Goal: Task Accomplishment & Management: Manage account settings

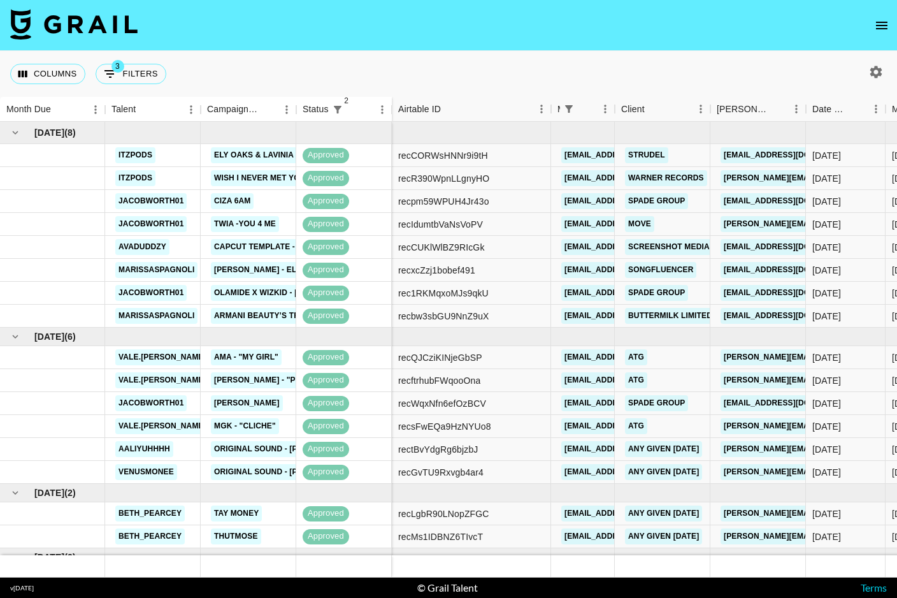
click at [883, 32] on icon "open drawer" at bounding box center [881, 25] width 15 height 15
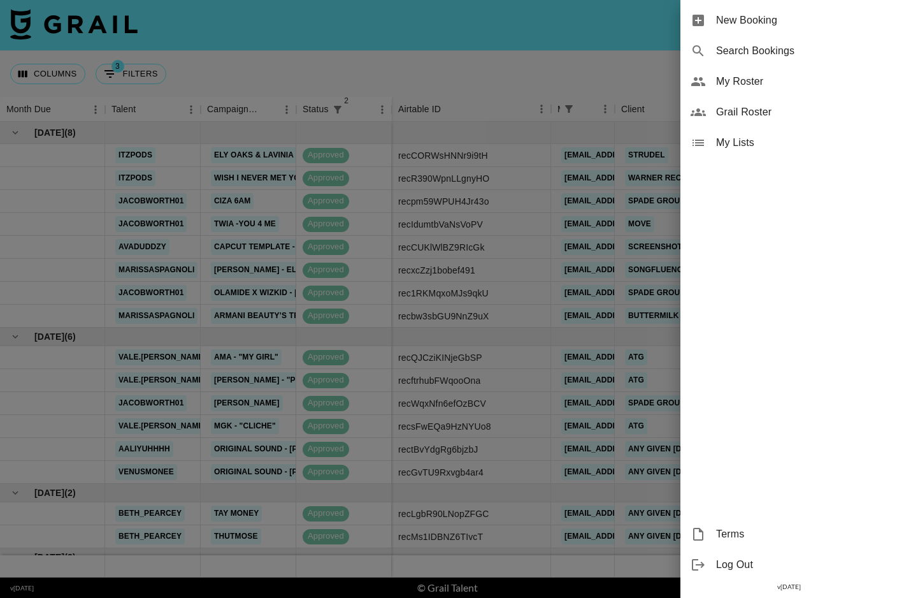
click at [749, 88] on span "My Roster" at bounding box center [801, 81] width 171 height 15
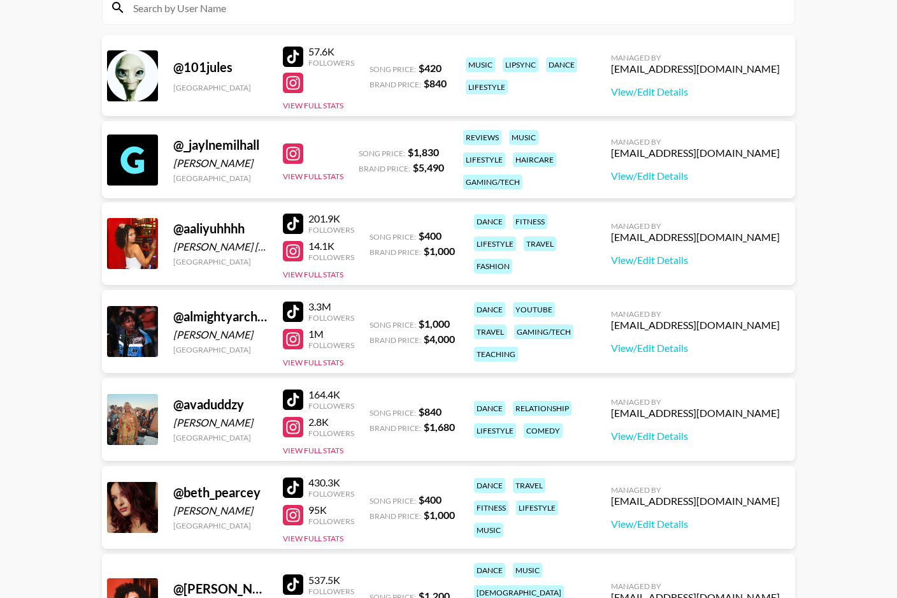
scroll to position [238, 0]
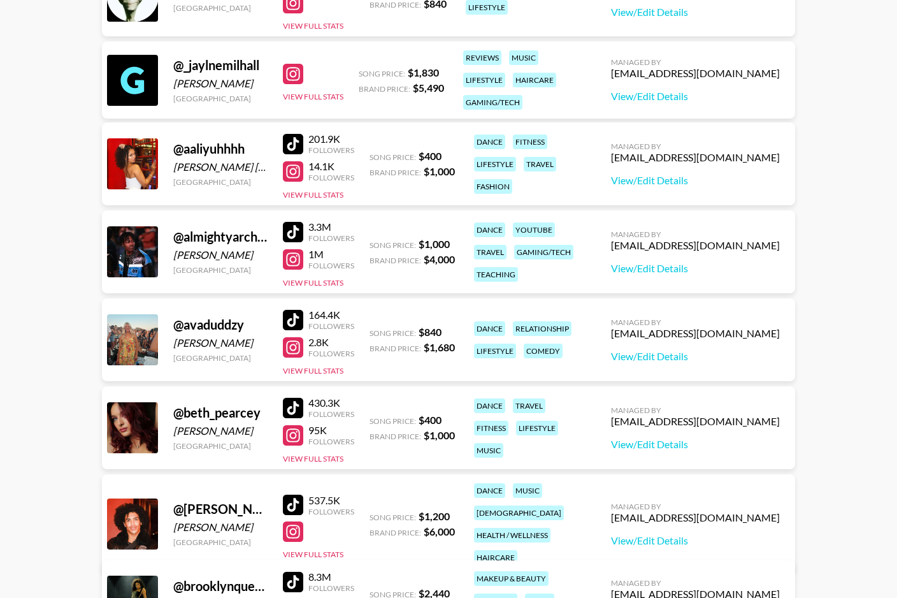
click at [221, 149] on div "@ aaliyuhhhh" at bounding box center [220, 149] width 94 height 16
copy div "aaliyuhhhh"
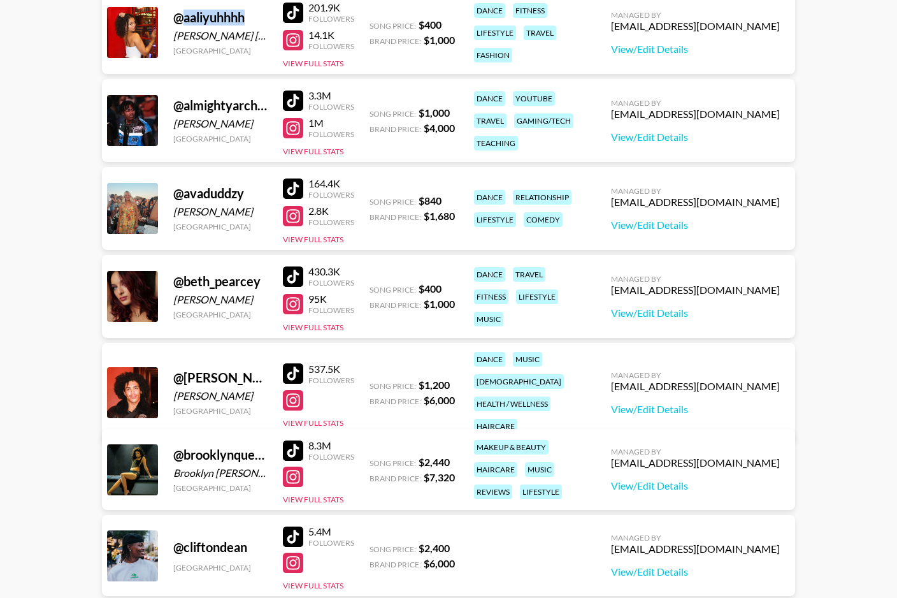
scroll to position [380, 0]
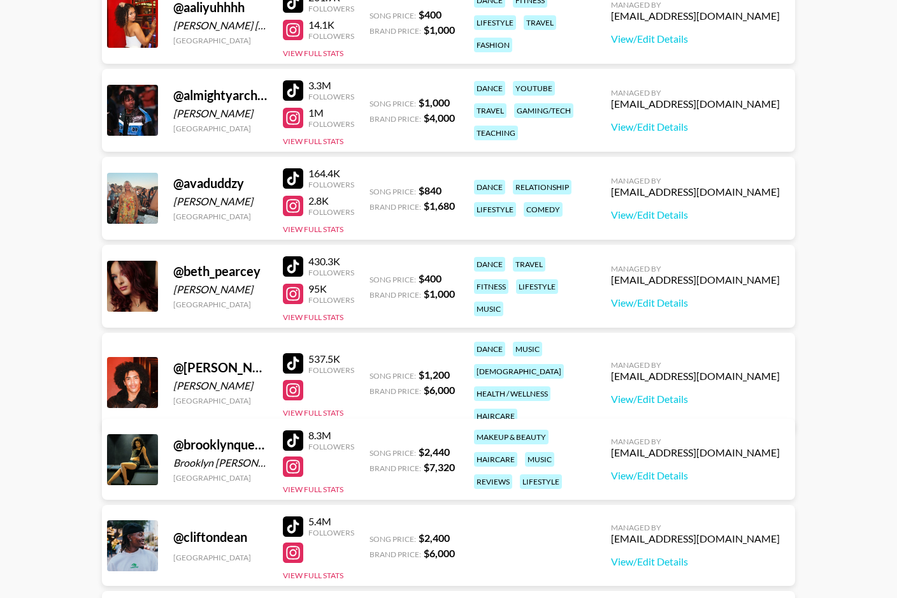
click at [219, 187] on div "@ avaduddzy" at bounding box center [220, 183] width 94 height 16
copy div "avaduddzy"
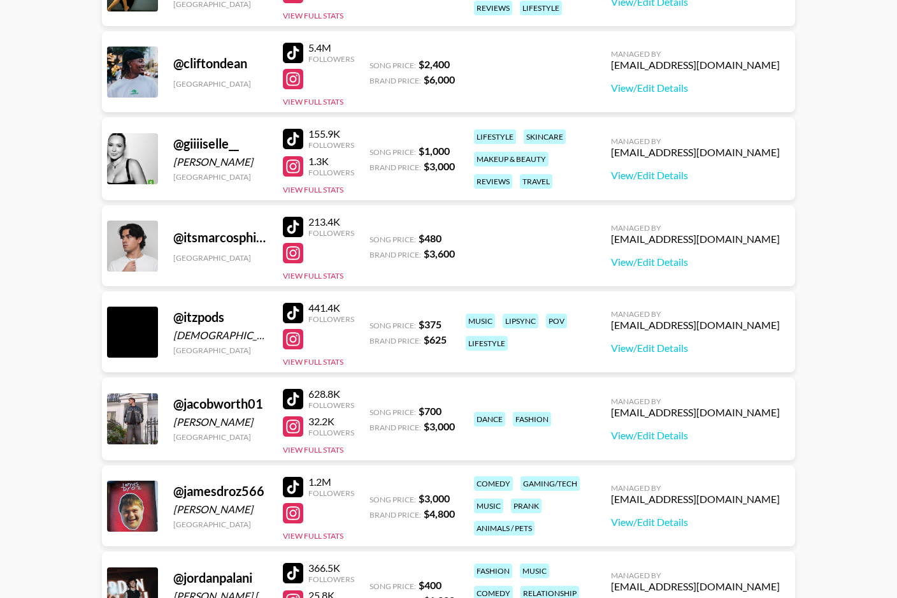
scroll to position [849, 0]
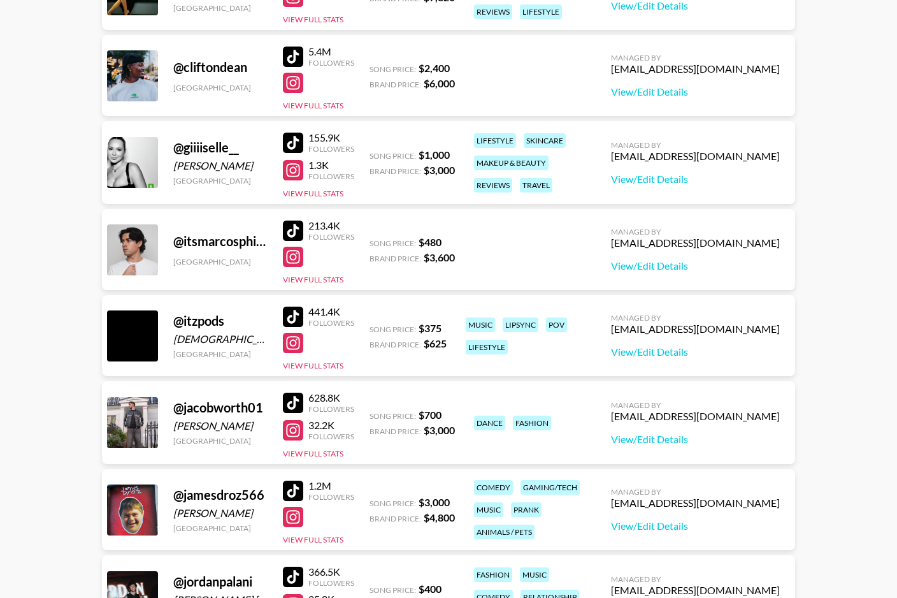
click at [212, 147] on div "@ giiiiselle__" at bounding box center [220, 148] width 94 height 16
click at [211, 147] on div "@ giiiiselle__" at bounding box center [220, 148] width 94 height 16
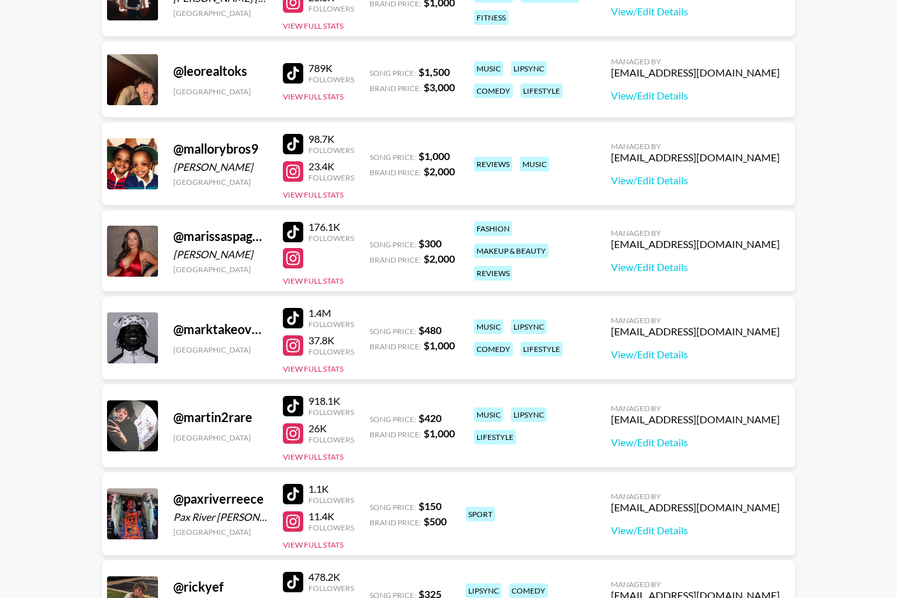
scroll to position [1453, 0]
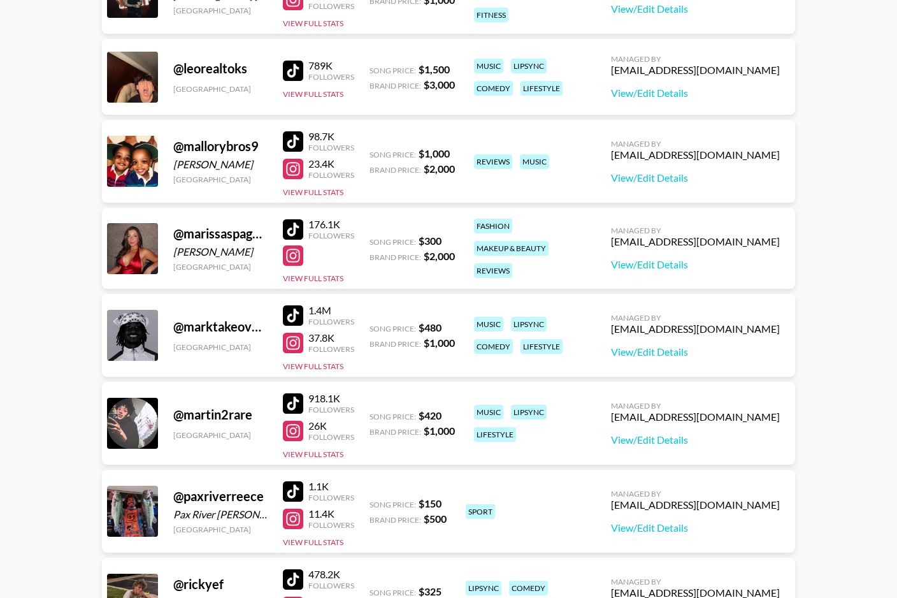
click at [223, 235] on div "@ marissaspagnoli" at bounding box center [220, 234] width 94 height 16
copy div "marissaspagnoli"
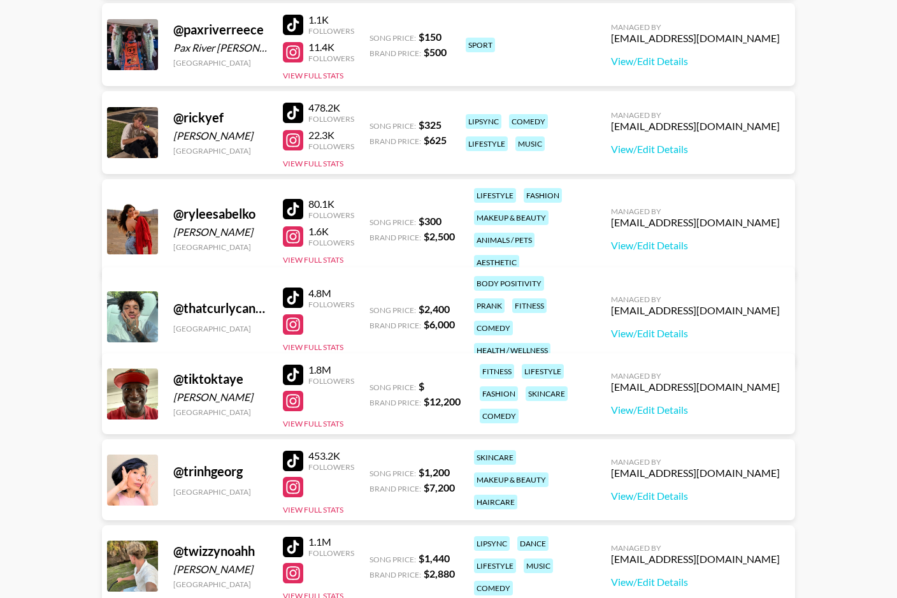
scroll to position [1924, 0]
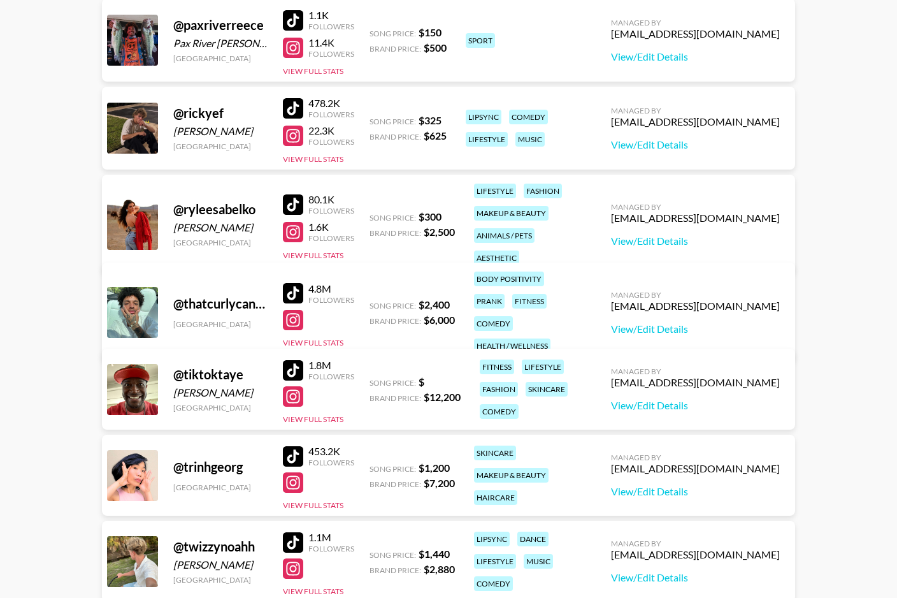
click at [229, 202] on div "@ ryleesabelko" at bounding box center [220, 209] width 94 height 16
copy div "ryleesabelko"
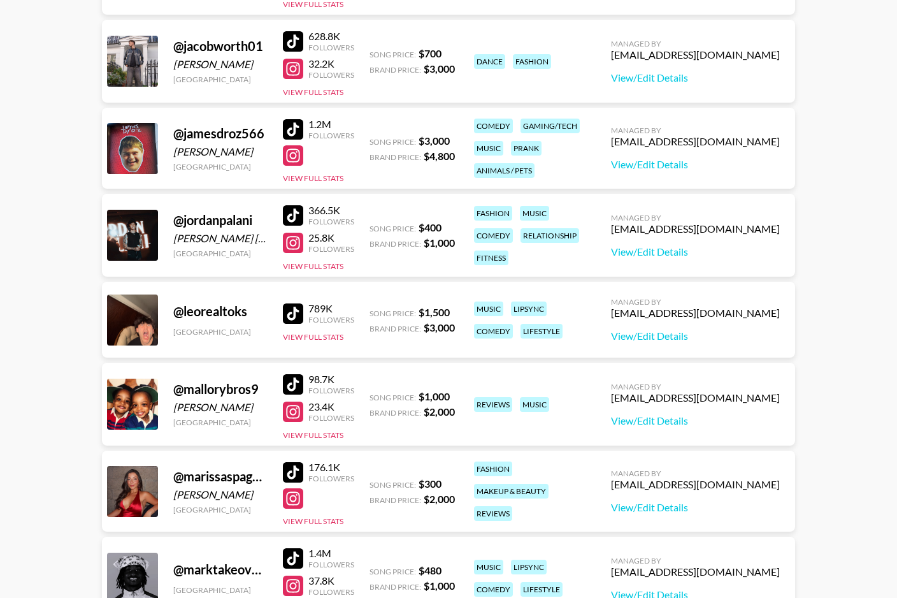
scroll to position [1022, 0]
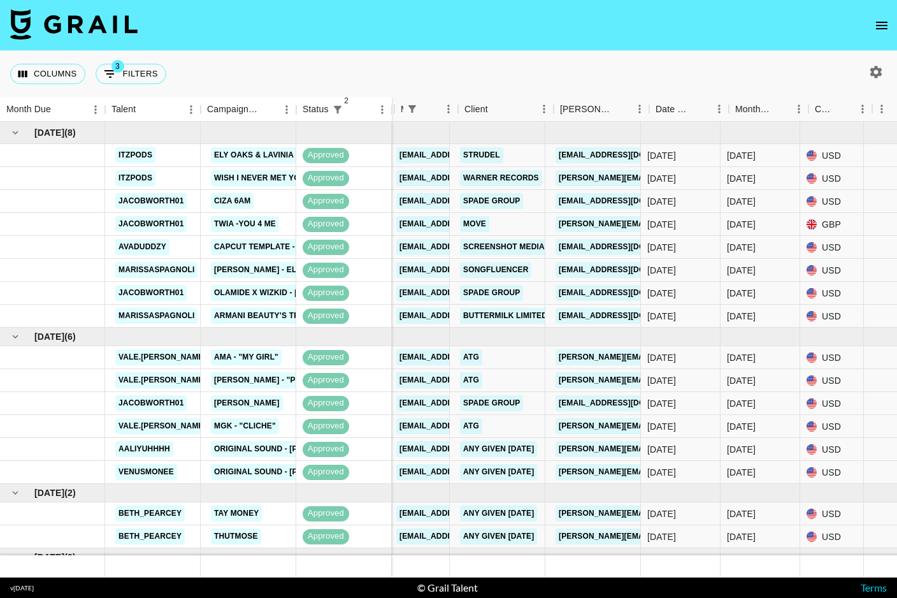
scroll to position [0, 168]
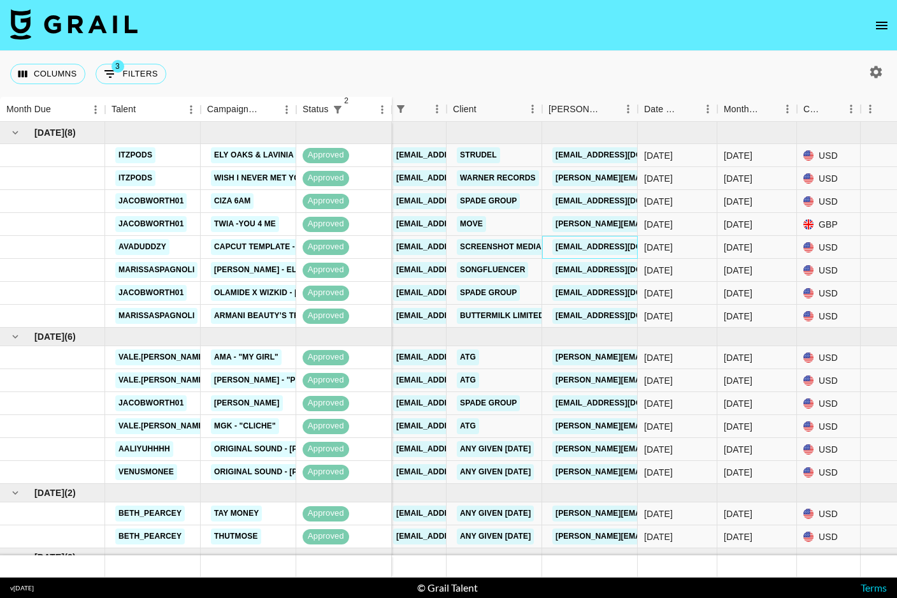
click at [593, 242] on link "[EMAIL_ADDRESS][DOMAIN_NAME]" at bounding box center [623, 247] width 143 height 16
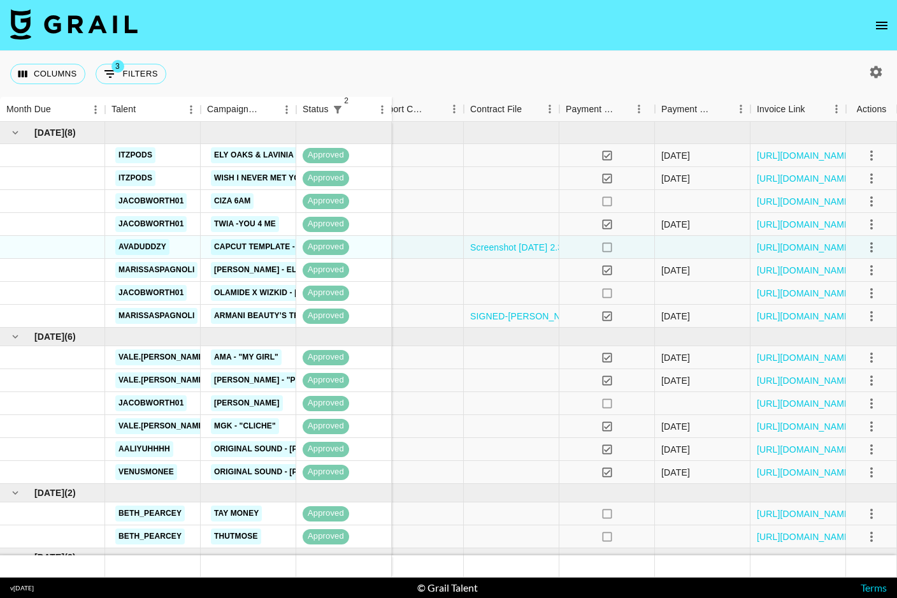
scroll to position [0, 1394]
click at [777, 250] on link "https://in.xero.com/FBDk3XJS8SUP4isCaZq6cobBKhhf7i6TsNiqPYaU" at bounding box center [805, 247] width 96 height 13
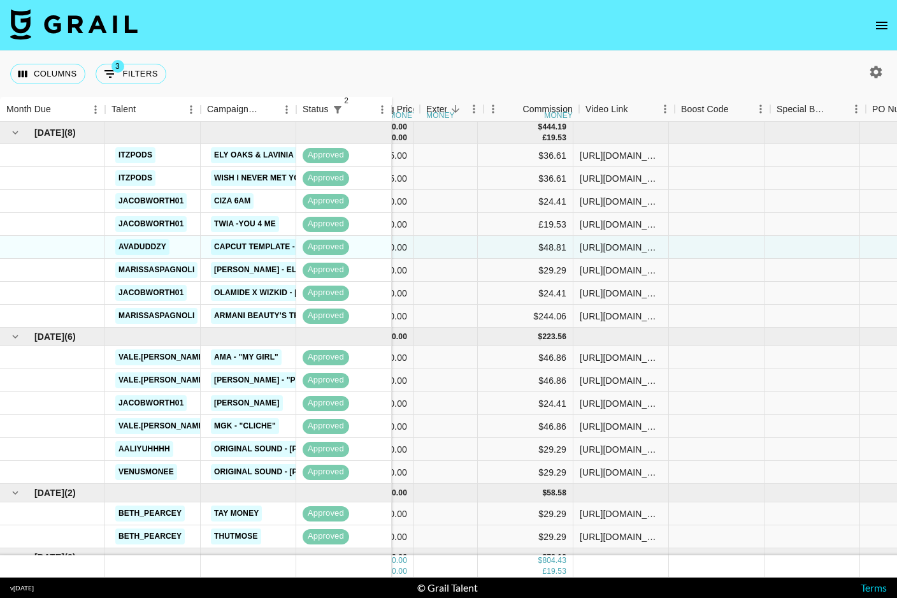
scroll to position [0, 762]
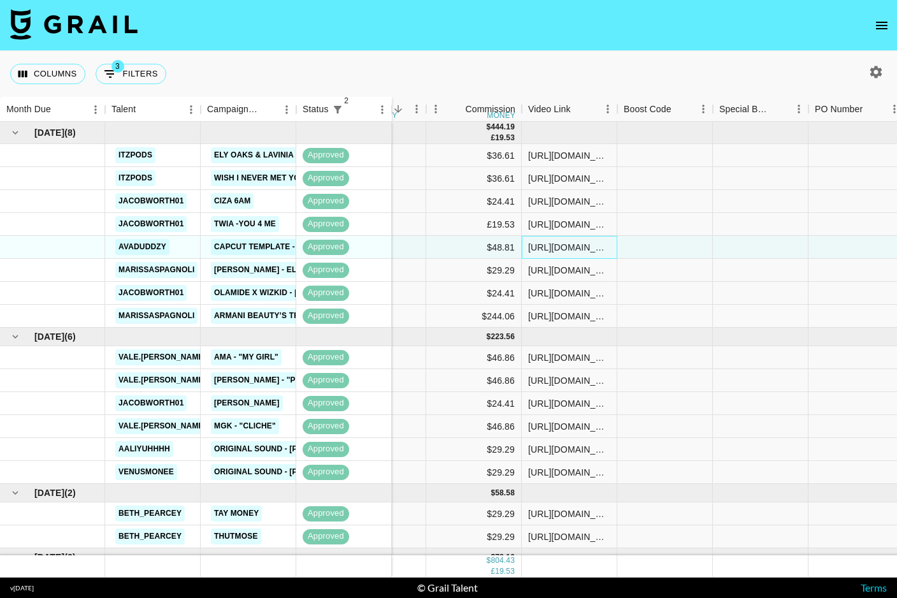
click at [542, 251] on div "https://www.tiktok.com/@avaduddzy/video/7502493266114268459?_r=1&_t=ZP-8wDVNWAb…" at bounding box center [569, 247] width 82 height 13
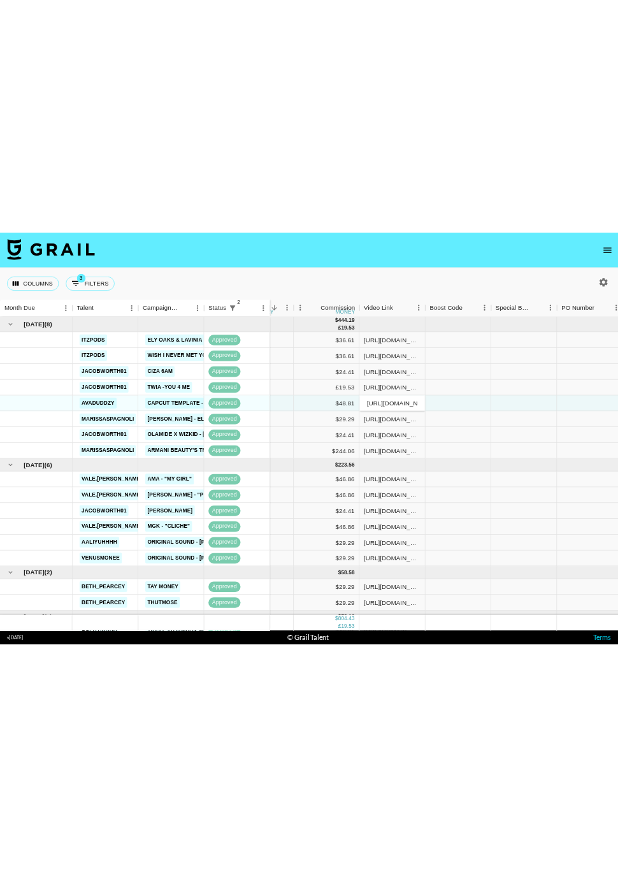
scroll to position [0, 321]
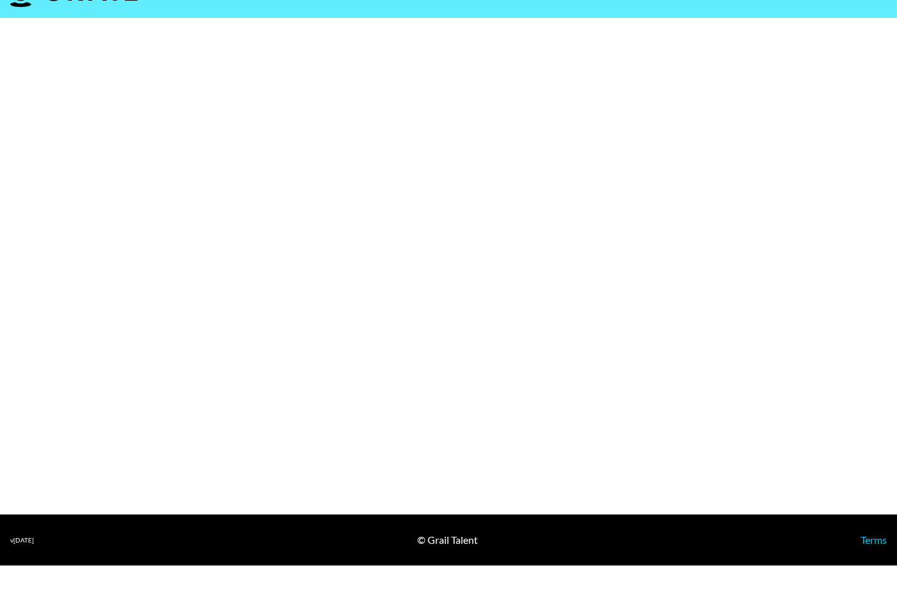
select select "Brand"
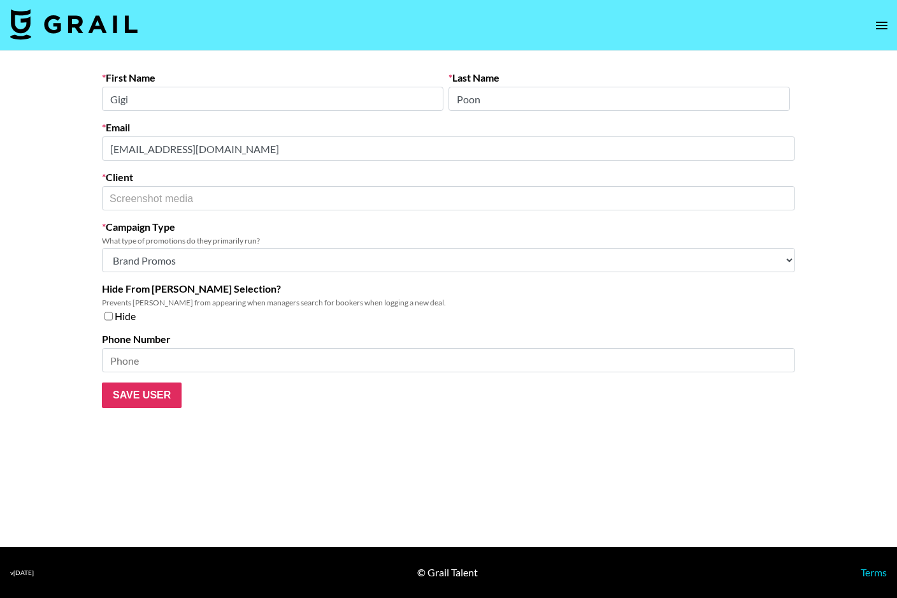
click at [52, 152] on main "First Name [PERSON_NAME] Last Name [PERSON_NAME] Email [EMAIL_ADDRESS][DOMAIN_N…" at bounding box center [448, 299] width 897 height 496
